Goal: Transaction & Acquisition: Purchase product/service

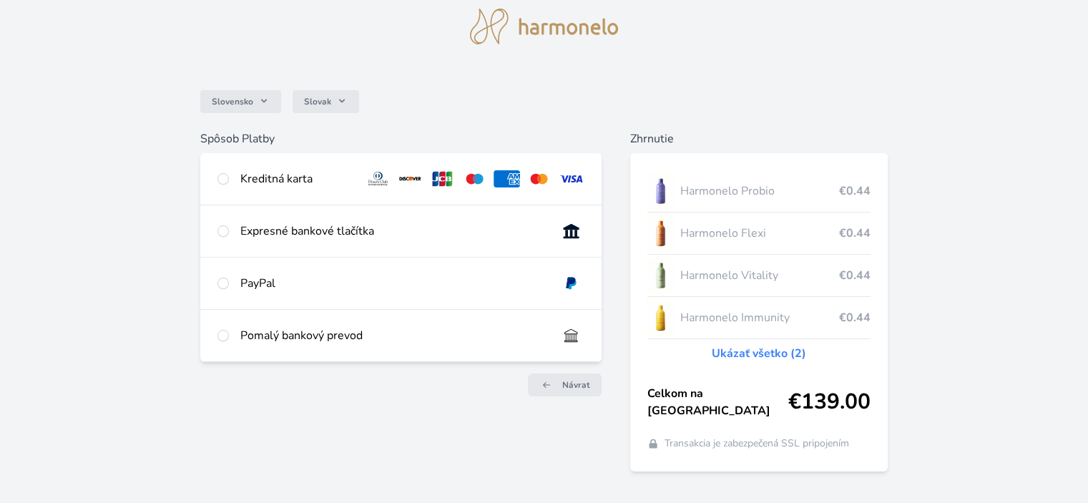
scroll to position [71, 0]
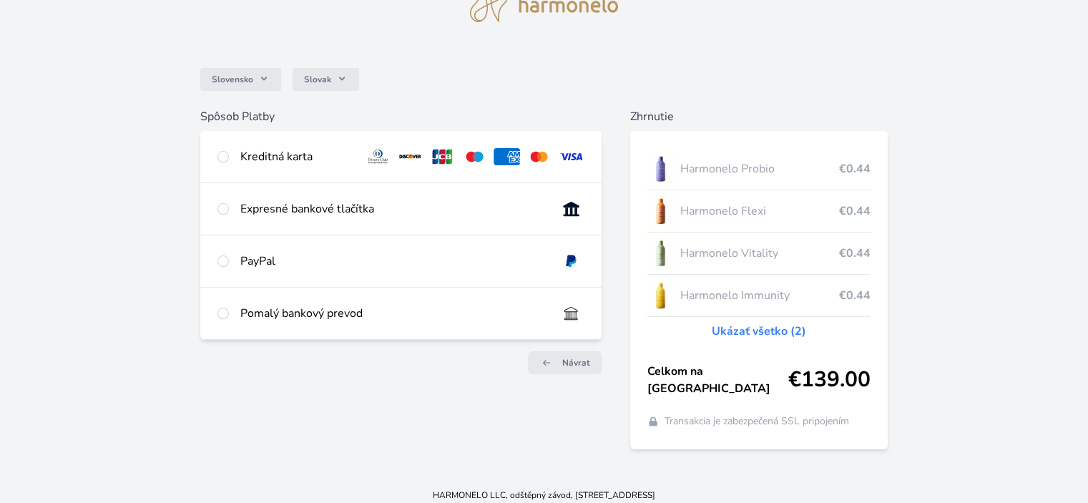
click at [738, 325] on link "Ukázať všetko (2)" at bounding box center [759, 331] width 94 height 17
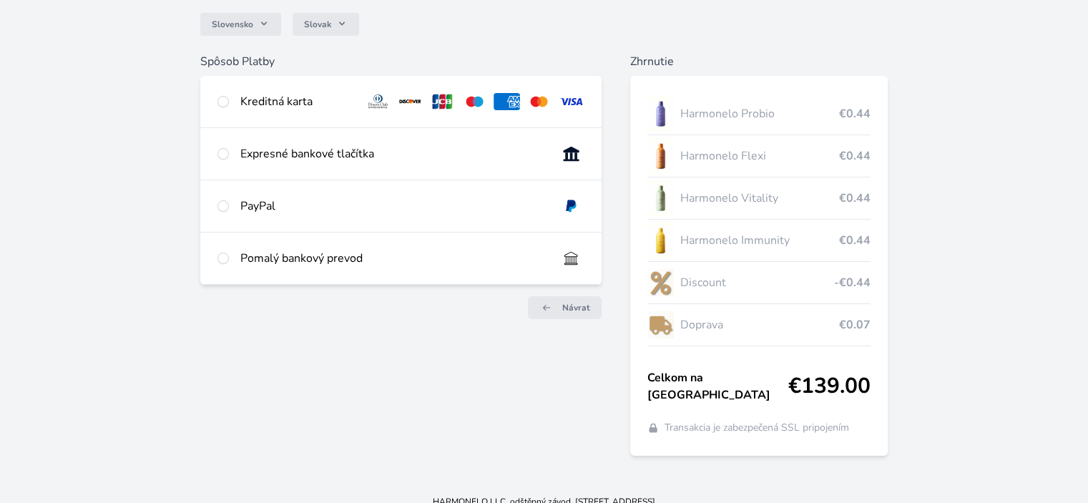
scroll to position [132, 0]
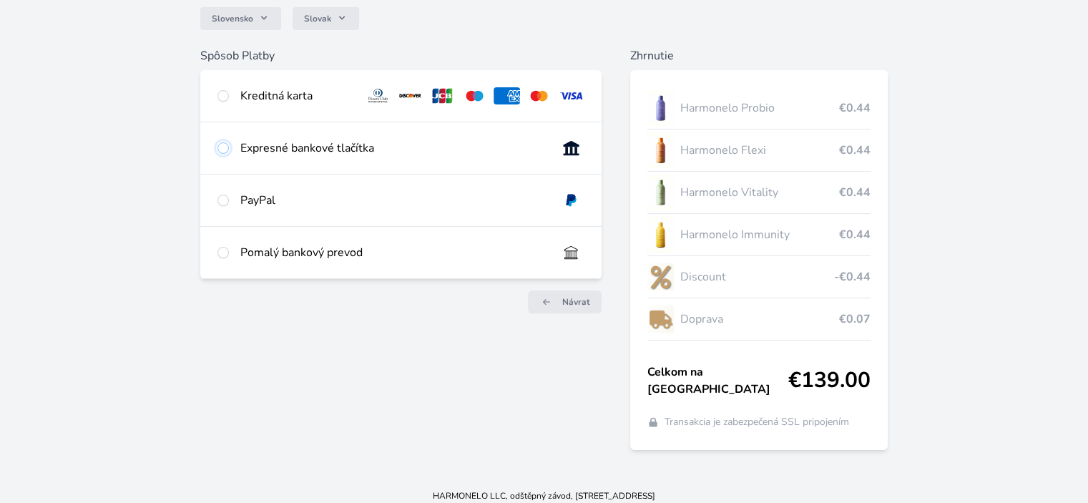
click at [224, 146] on input "radio" at bounding box center [222, 147] width 11 height 11
radio input "true"
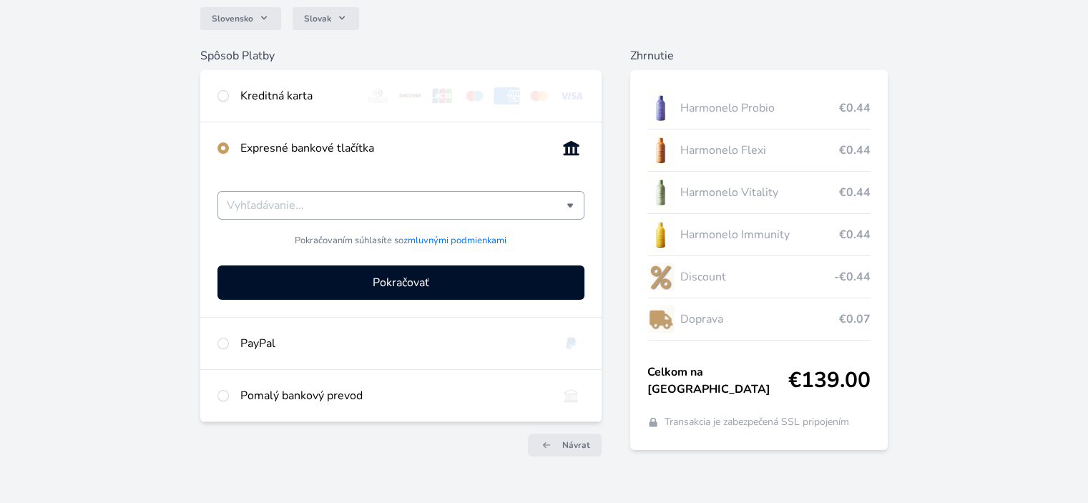
click at [519, 202] on input "BLIK SK Viamo ePlatby VÚB Sporopay TatraPay Poštová banka" at bounding box center [396, 205] width 339 height 17
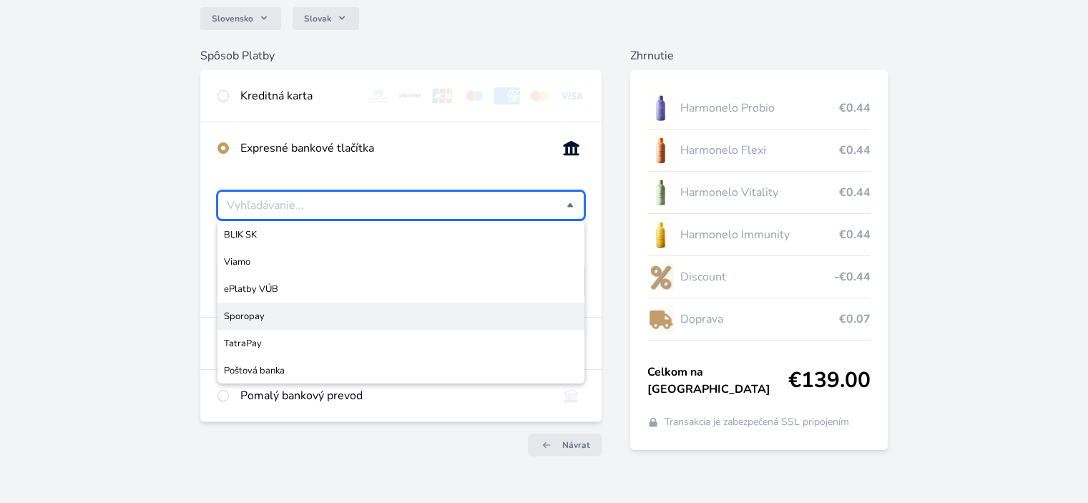
click at [320, 316] on span "Sporopay" at bounding box center [400, 316] width 353 height 14
type input "Sporopay"
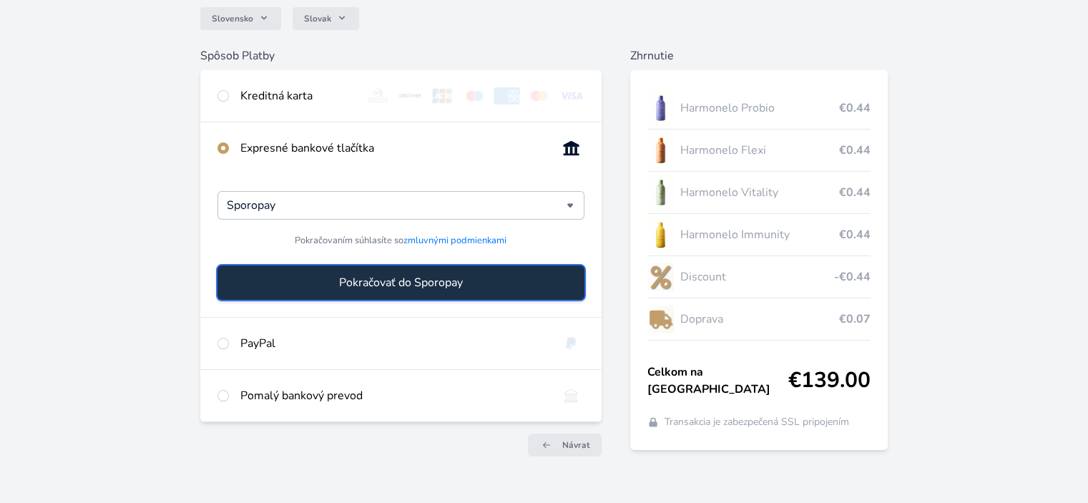
click at [440, 282] on span "Pokračovať do Sporopay" at bounding box center [401, 282] width 124 height 17
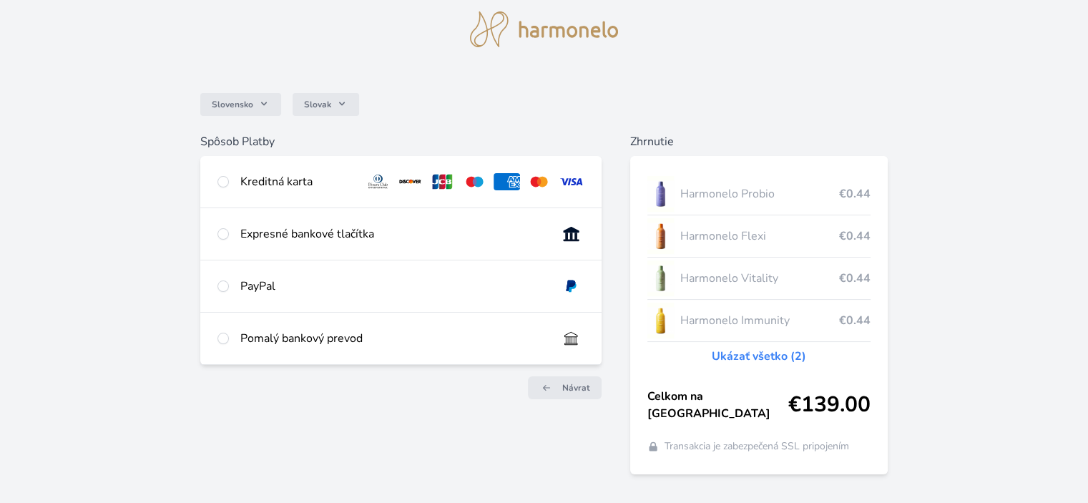
scroll to position [71, 0]
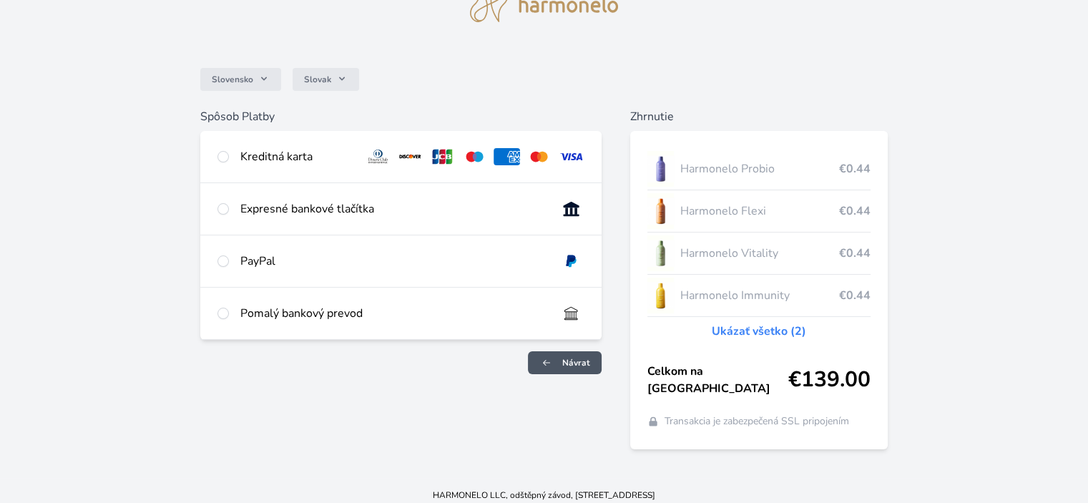
click at [567, 358] on span "Návrat" at bounding box center [576, 362] width 28 height 11
